Goal: Navigation & Orientation: Find specific page/section

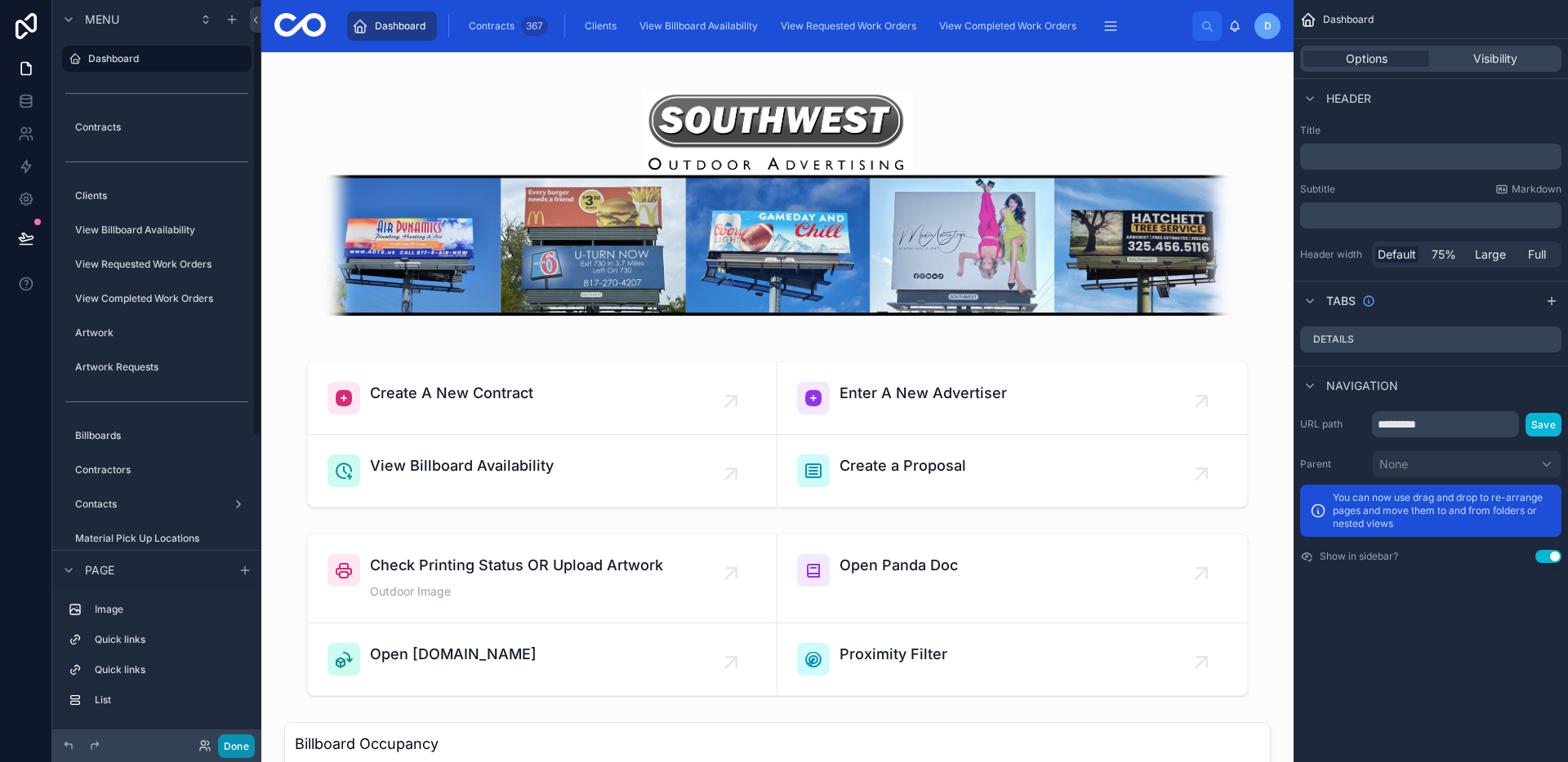
click at [246, 750] on button "Done" at bounding box center [236, 747] width 37 height 24
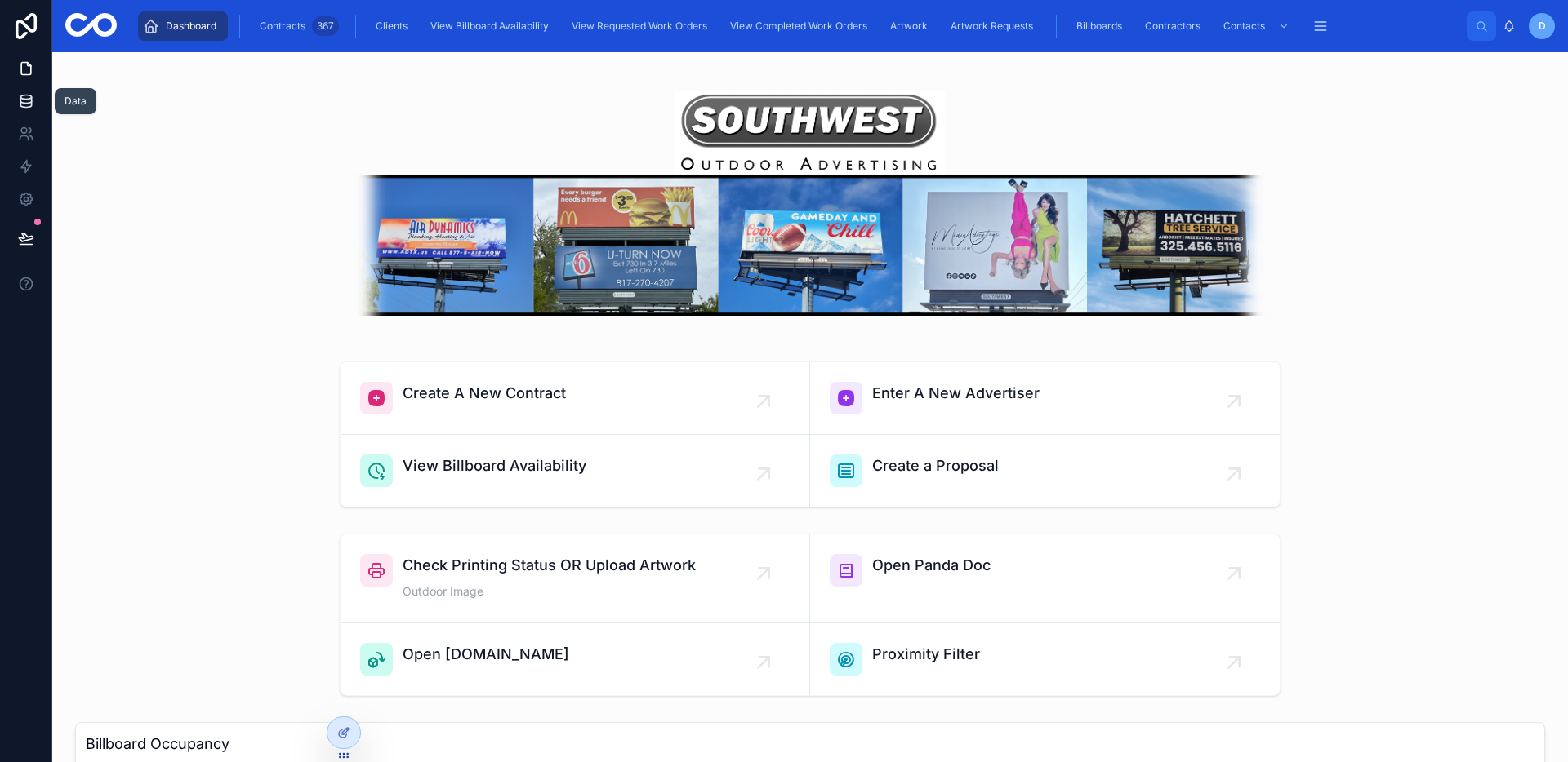
click at [31, 107] on icon at bounding box center [25, 101] width 16 height 16
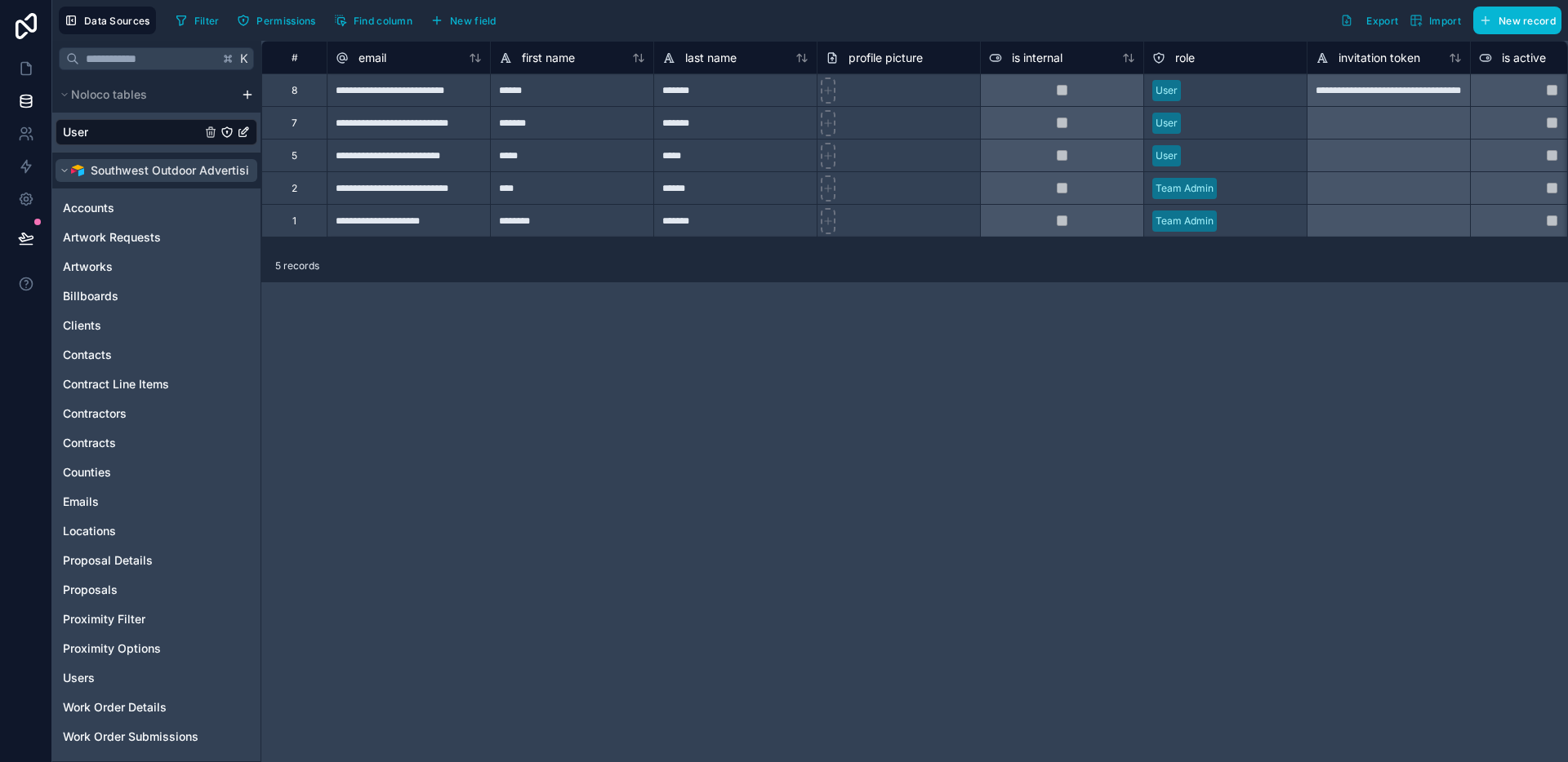
click at [61, 171] on icon "scrollable content" at bounding box center [65, 171] width 10 height 10
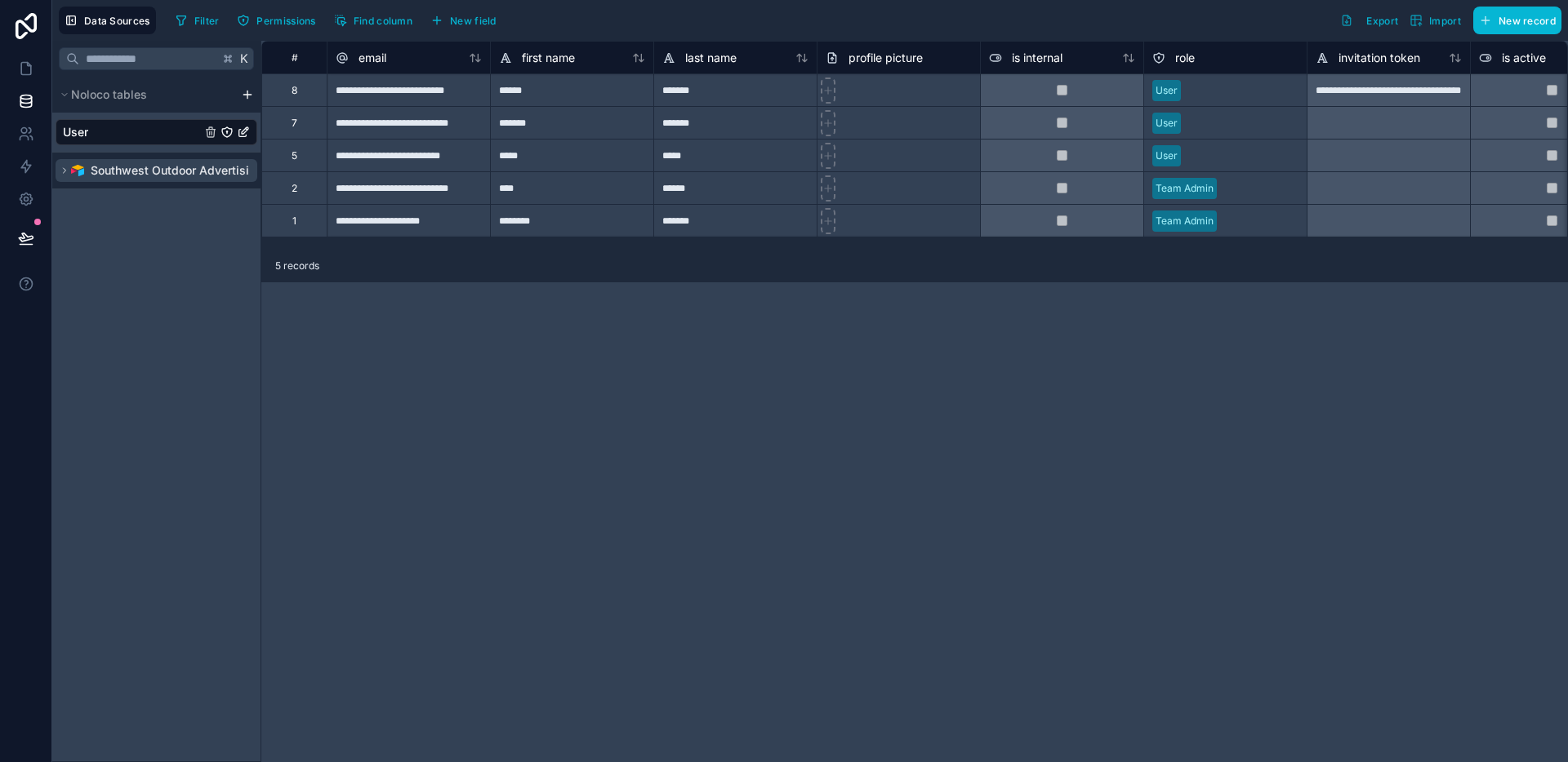
click at [61, 171] on icon "scrollable content" at bounding box center [65, 171] width 10 height 10
